Goal: Information Seeking & Learning: Learn about a topic

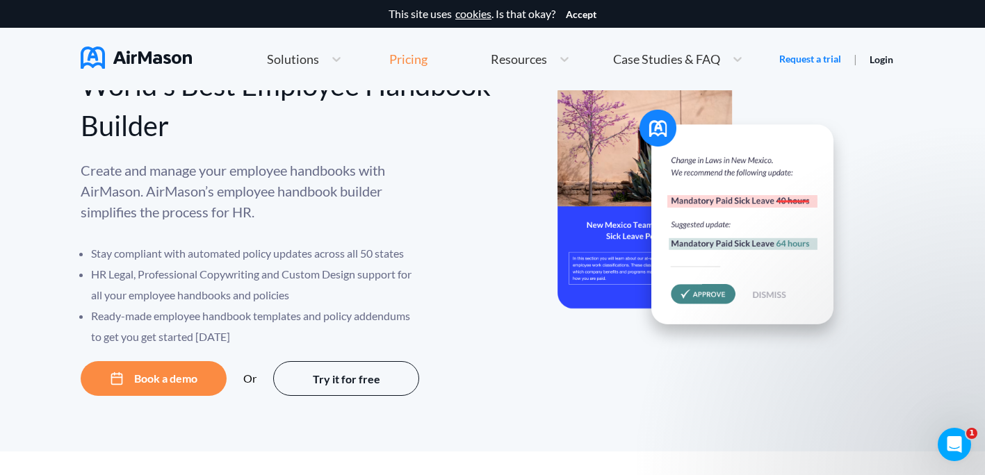
click at [420, 59] on div "Pricing" at bounding box center [408, 59] width 38 height 13
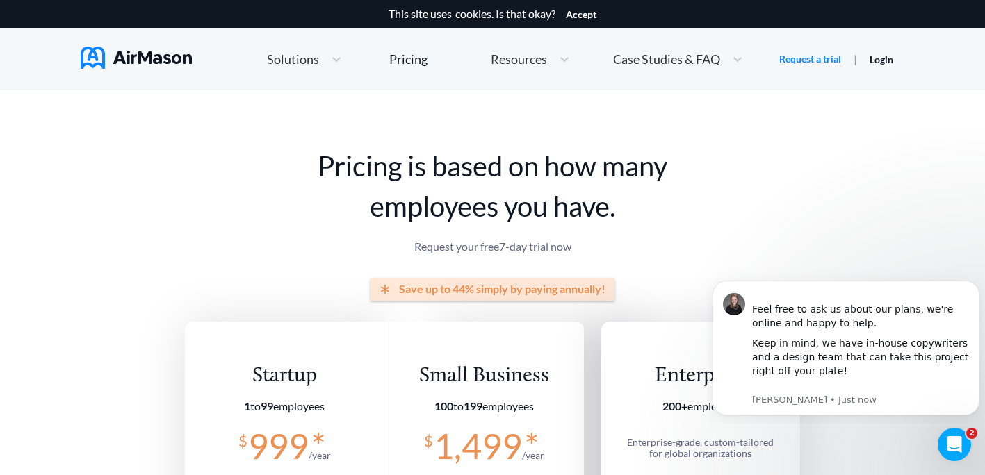
click at [429, 133] on div "Pricing is based on how many employees you have. Request your free 7 -day trial…" at bounding box center [492, 341] width 615 height 502
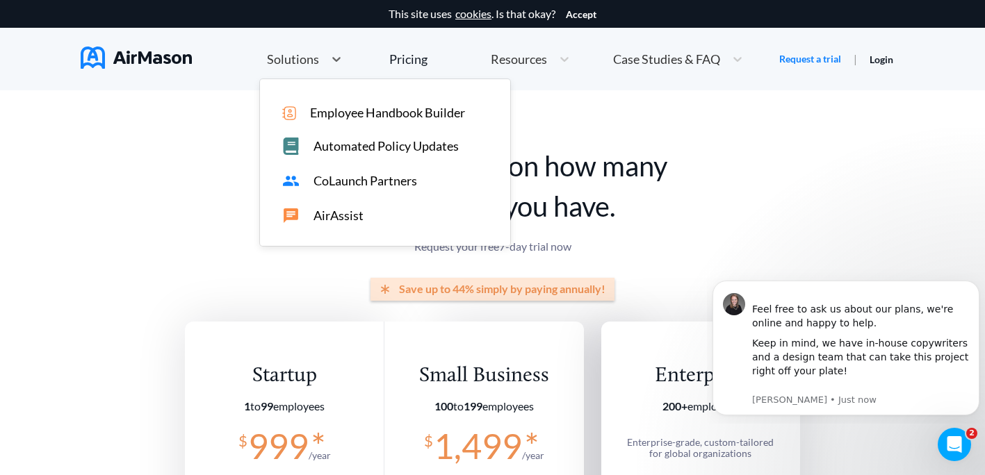
click at [285, 58] on span "Solutions" at bounding box center [293, 59] width 52 height 13
click at [359, 110] on span "Employee Handbook Builder" at bounding box center [387, 113] width 155 height 15
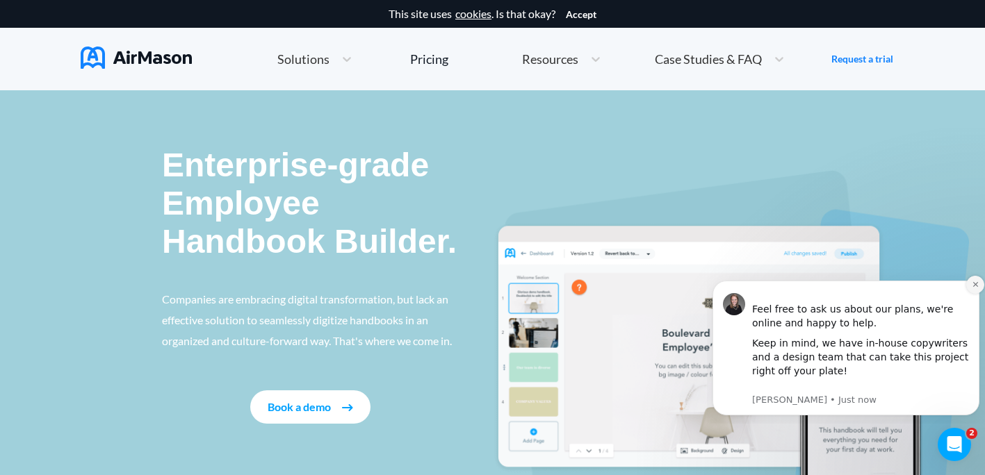
click at [972, 283] on icon "Dismiss notification" at bounding box center [975, 285] width 8 height 8
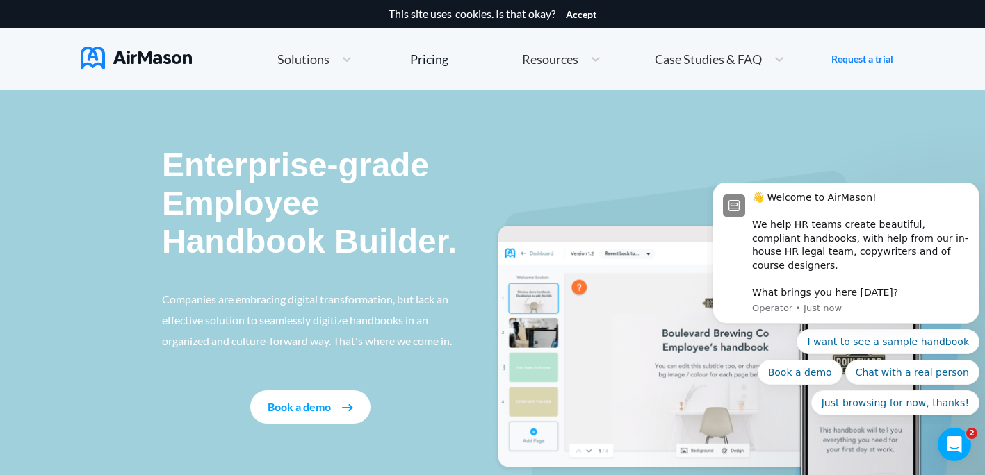
click at [613, 191] on img at bounding box center [731, 365] width 476 height 390
click at [134, 60] on img at bounding box center [136, 58] width 111 height 22
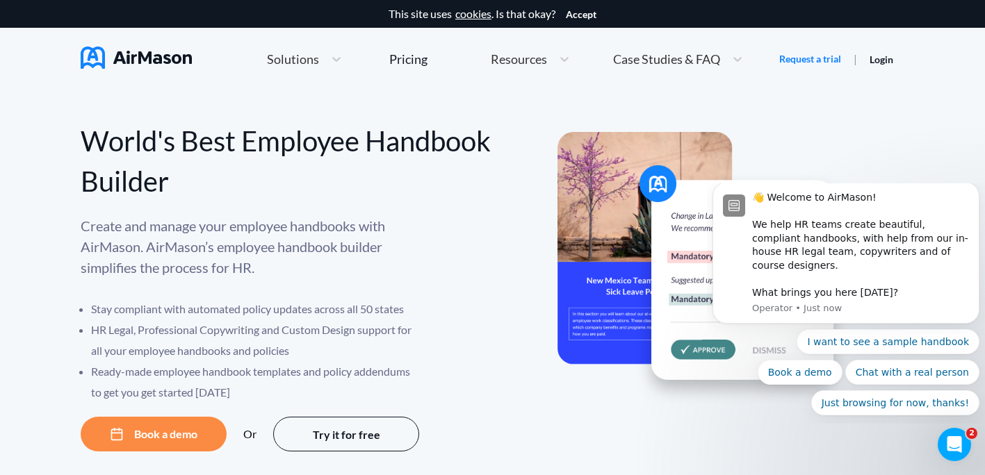
click at [211, 249] on p "Create and manage your employee handbooks with AirMason. AirMason’s employee ha…" at bounding box center [251, 246] width 340 height 63
